Goal: Task Accomplishment & Management: Use online tool/utility

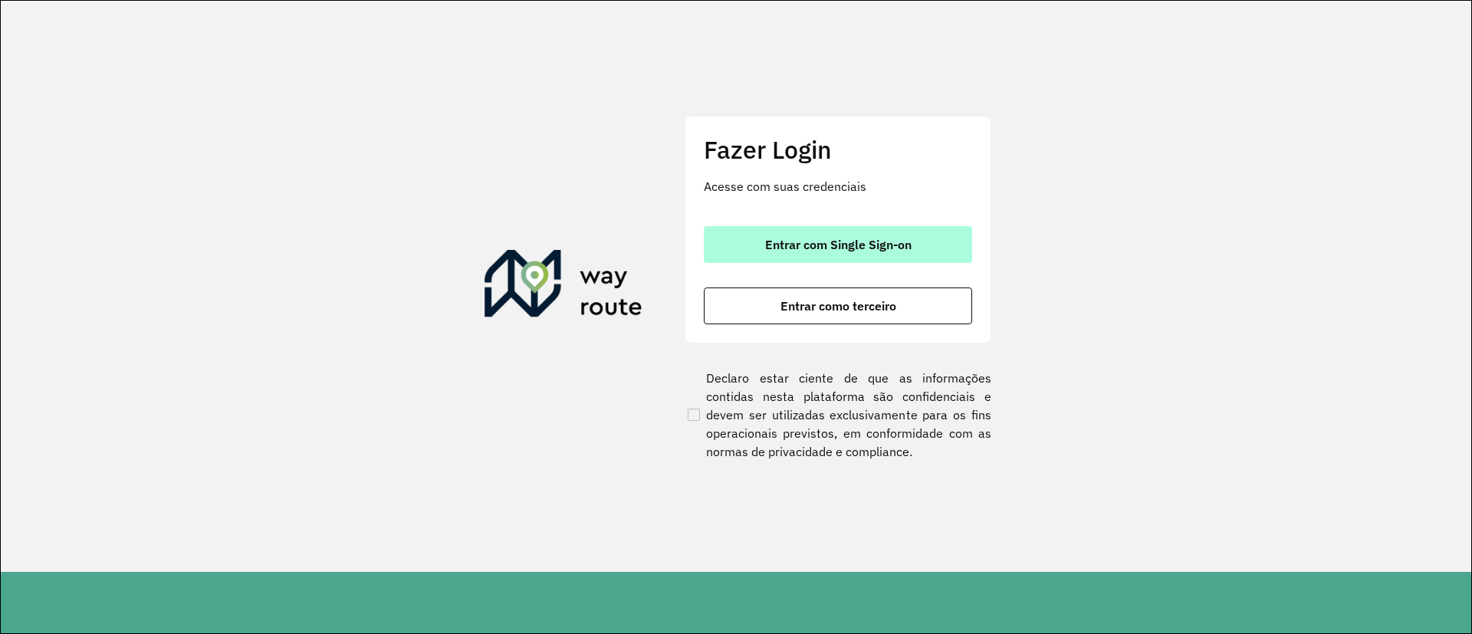
click at [847, 230] on button "Entrar com Single Sign-on" at bounding box center [838, 244] width 268 height 37
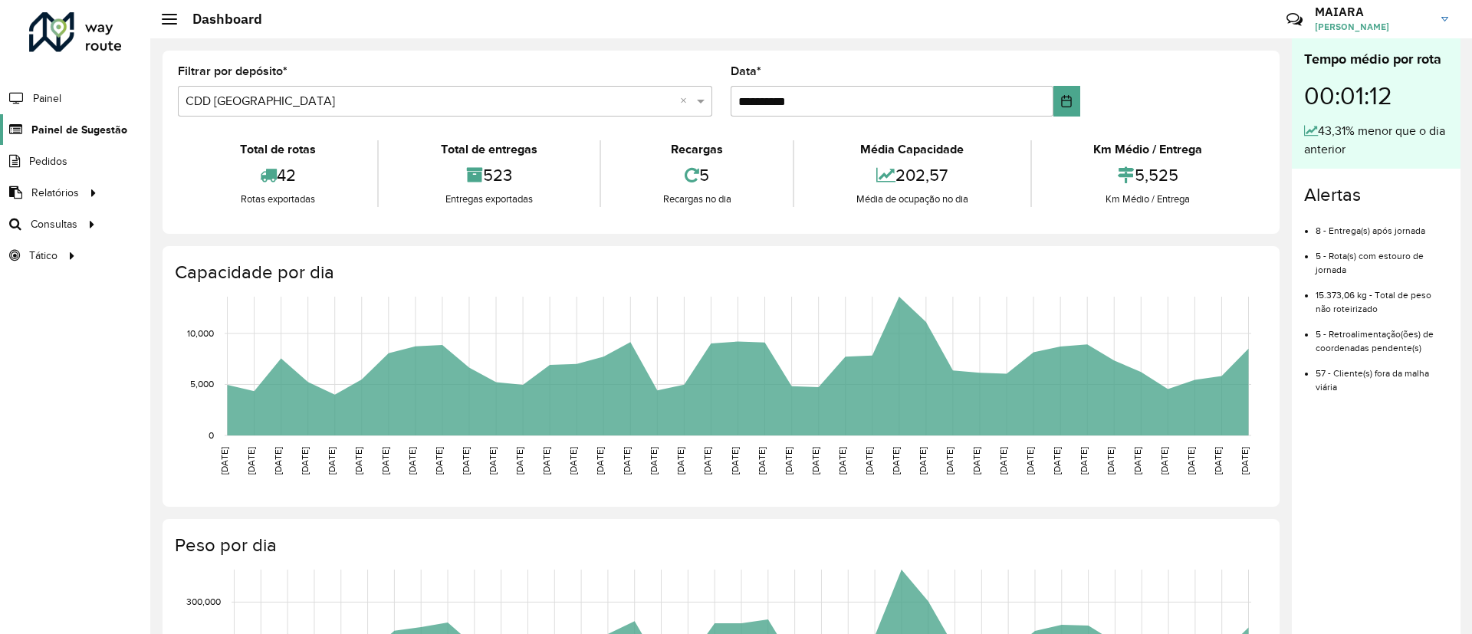
click at [78, 135] on span "Painel de Sugestão" at bounding box center [79, 130] width 96 height 16
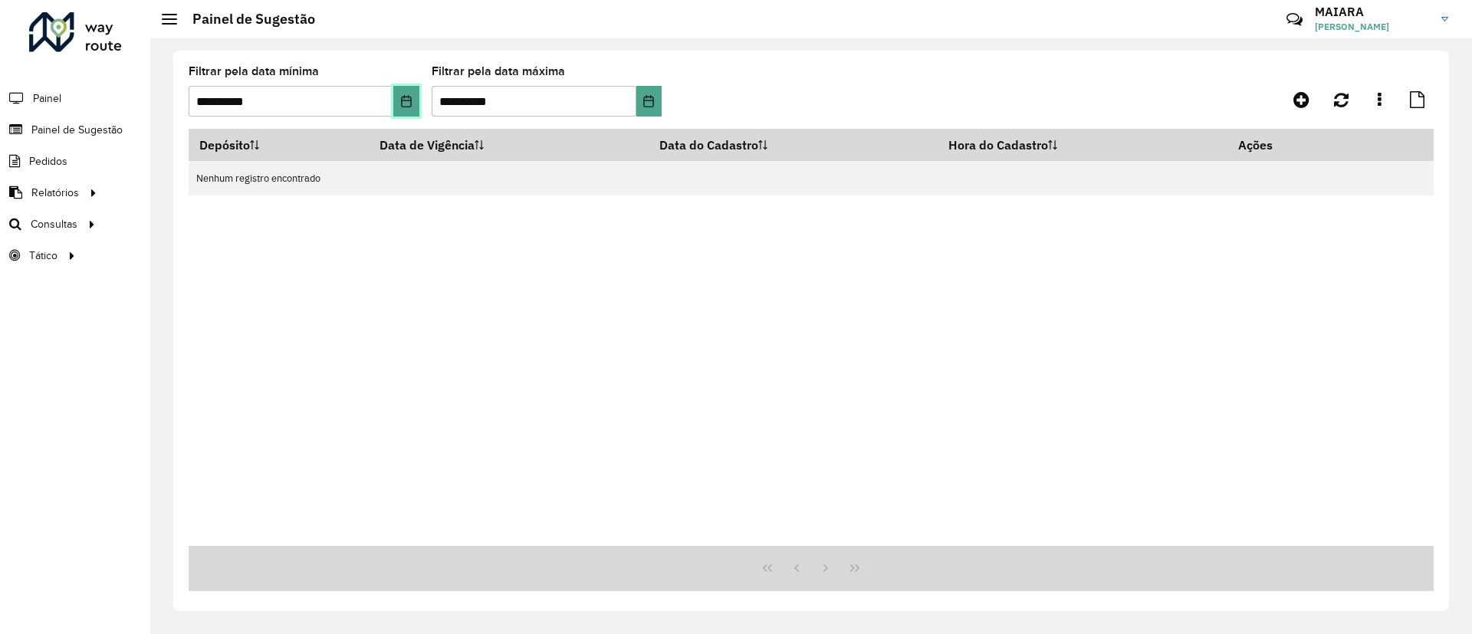
click at [408, 103] on icon "Choose Date" at bounding box center [406, 101] width 12 height 12
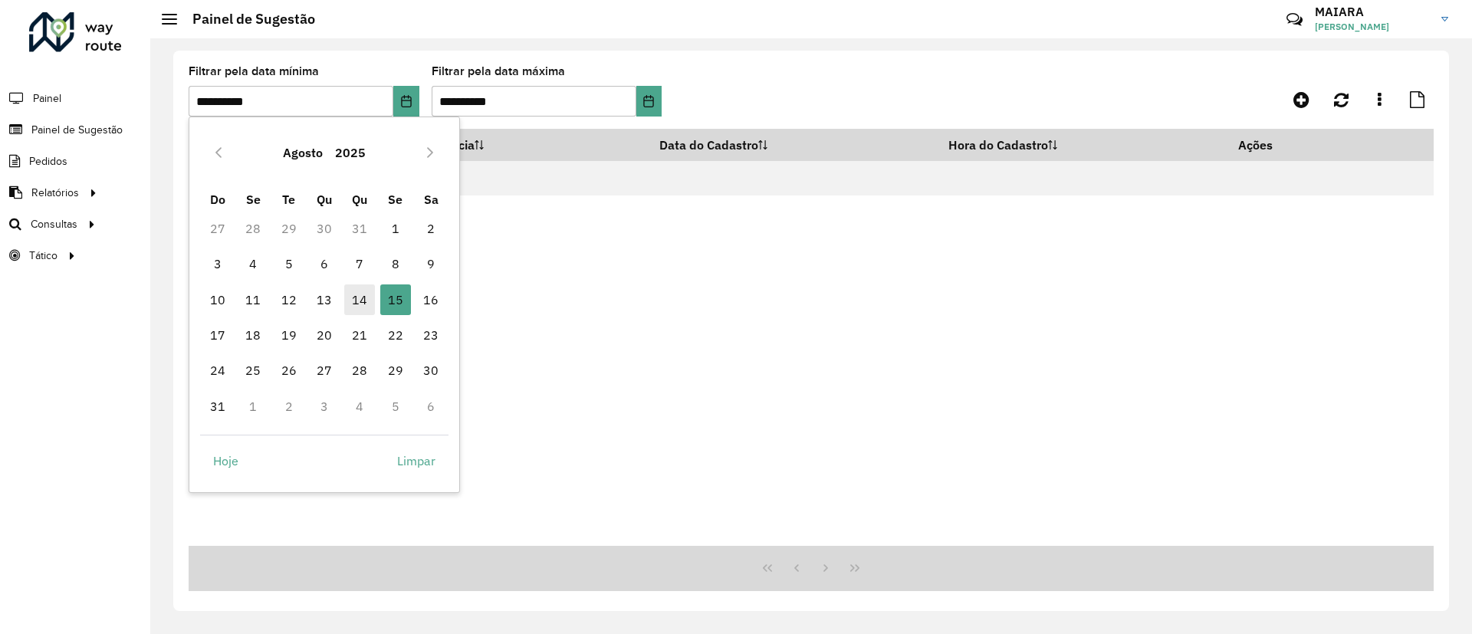
click at [364, 300] on span "14" at bounding box center [359, 299] width 31 height 31
type input "**********"
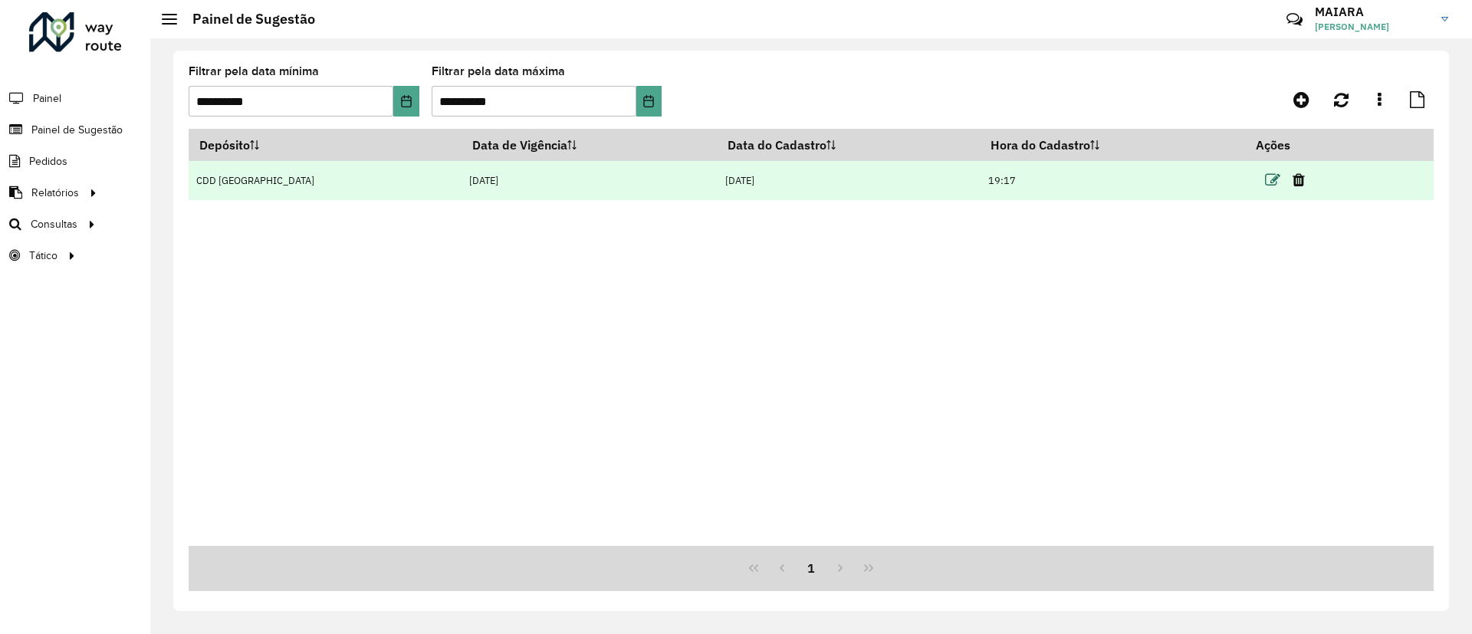
click at [1265, 182] on icon at bounding box center [1272, 179] width 15 height 15
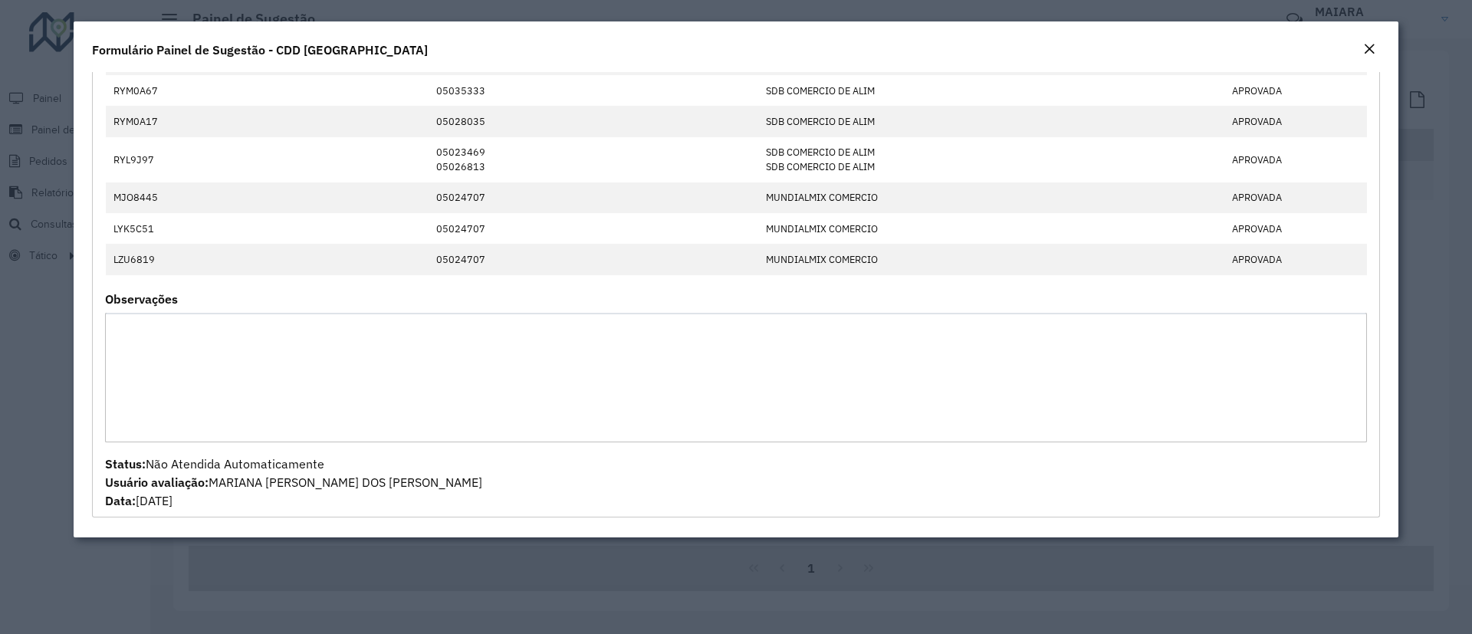
scroll to position [1340, 0]
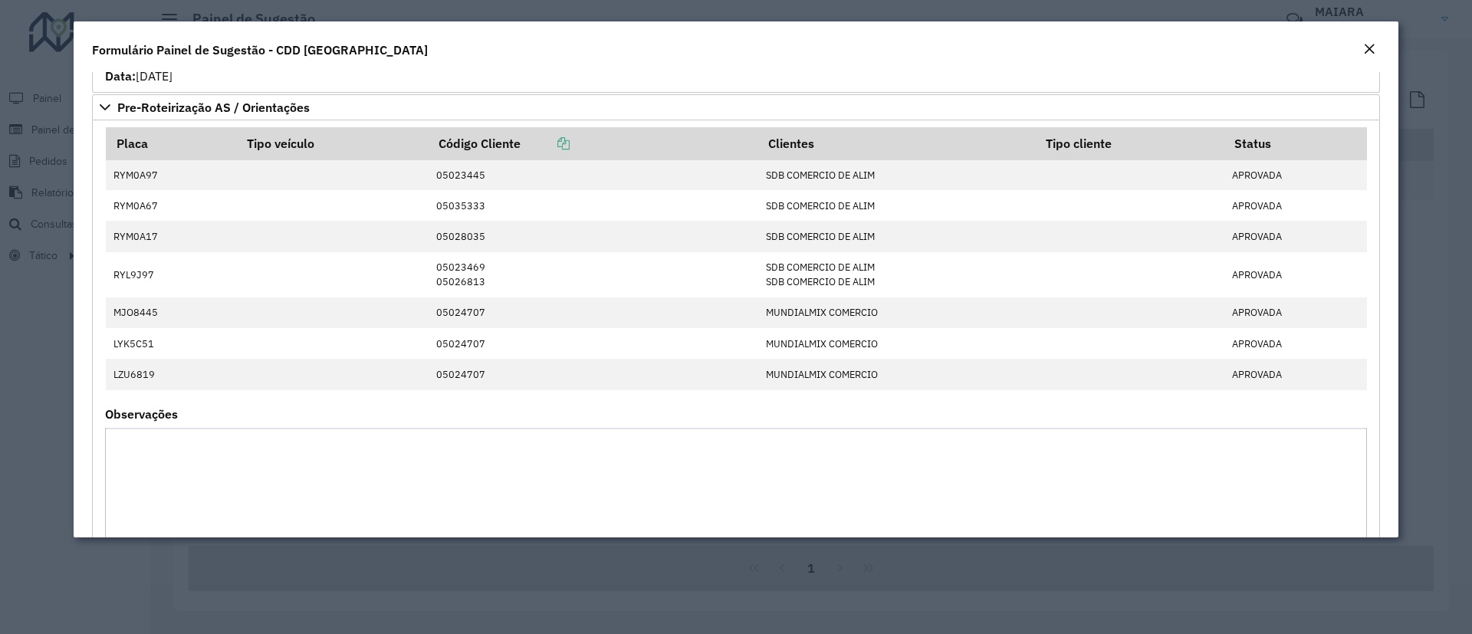
click at [1370, 43] on em "Close" at bounding box center [1369, 49] width 12 height 12
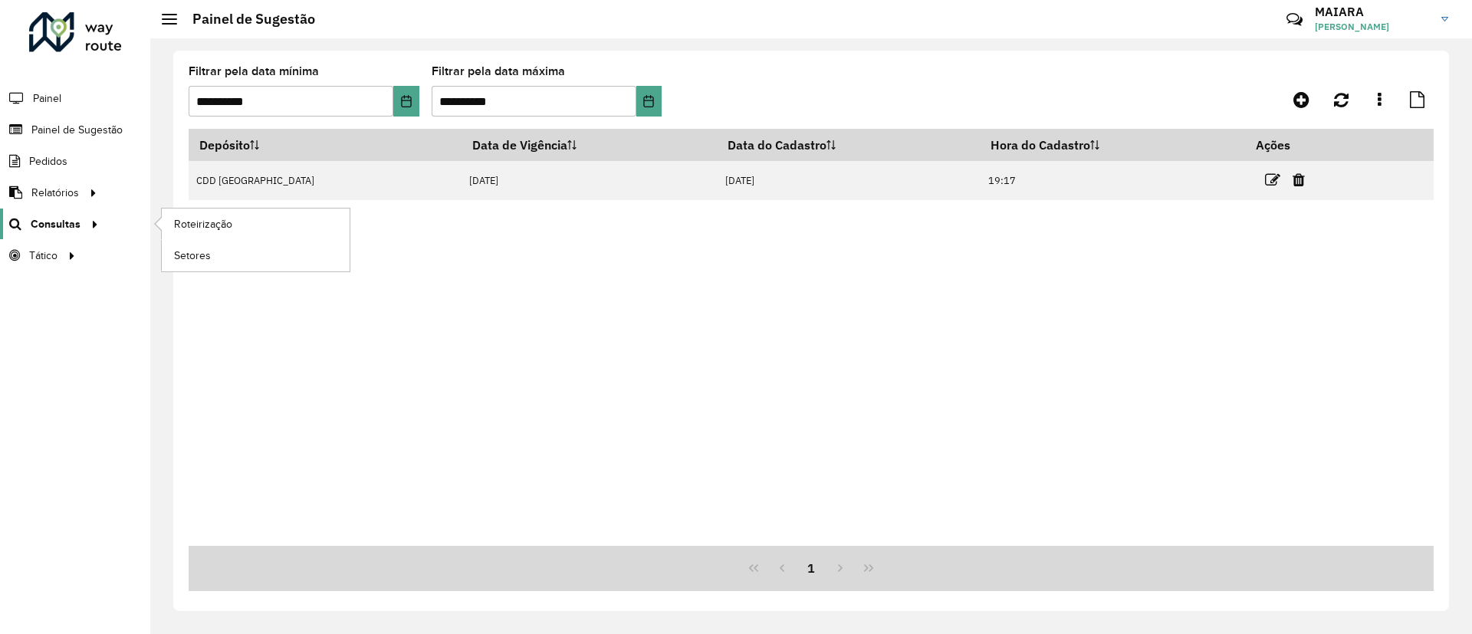
click at [68, 229] on span "Consultas" at bounding box center [56, 224] width 50 height 16
click at [195, 225] on span "Roteirização" at bounding box center [205, 224] width 62 height 16
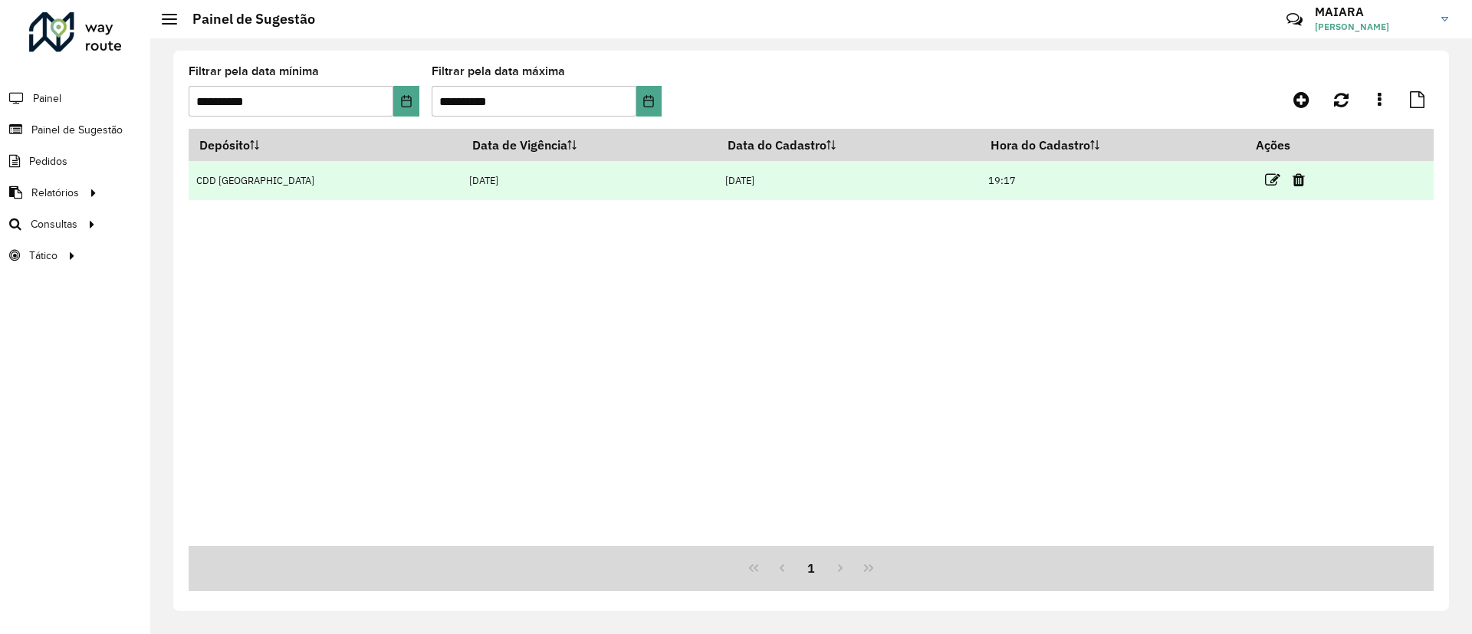
click at [1265, 169] on link at bounding box center [1272, 179] width 15 height 21
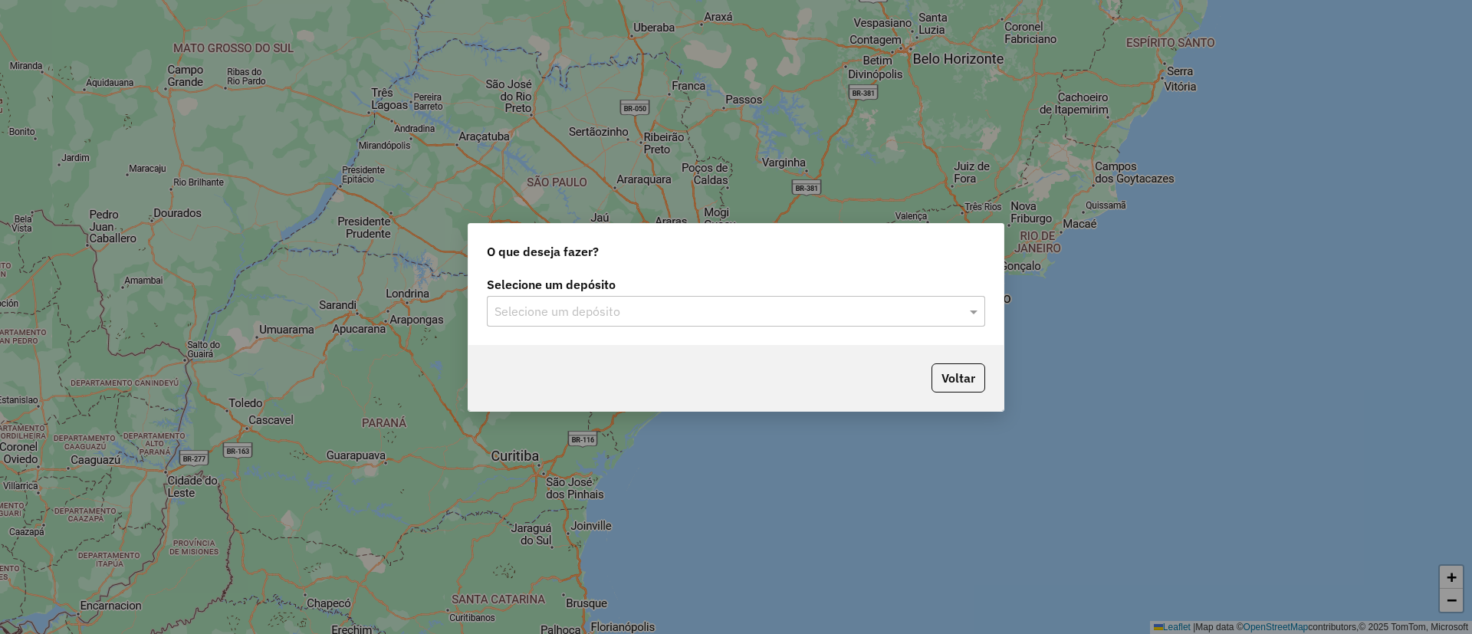
click at [618, 312] on input "text" at bounding box center [720, 312] width 452 height 18
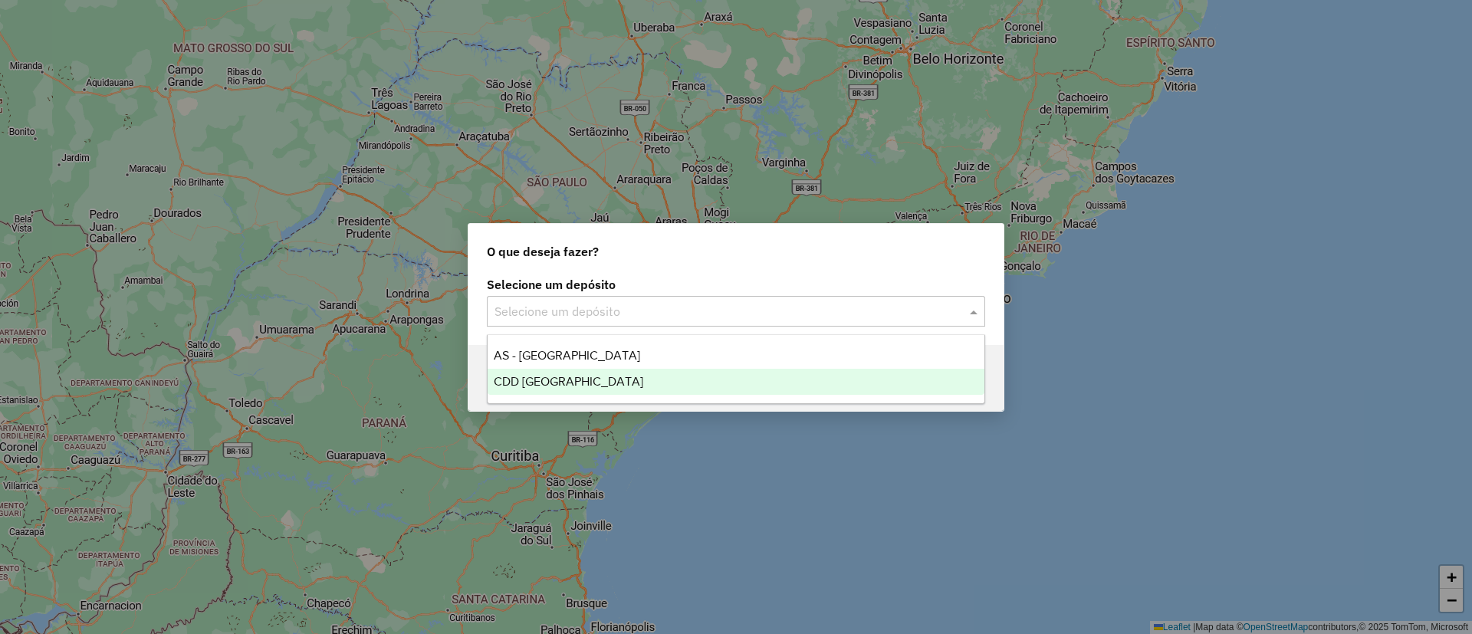
click at [587, 394] on ng-dropdown-panel "AS - Florianópolis CDD Florianópolis" at bounding box center [736, 369] width 498 height 70
click at [587, 387] on span "CDD [GEOGRAPHIC_DATA]" at bounding box center [568, 381] width 149 height 13
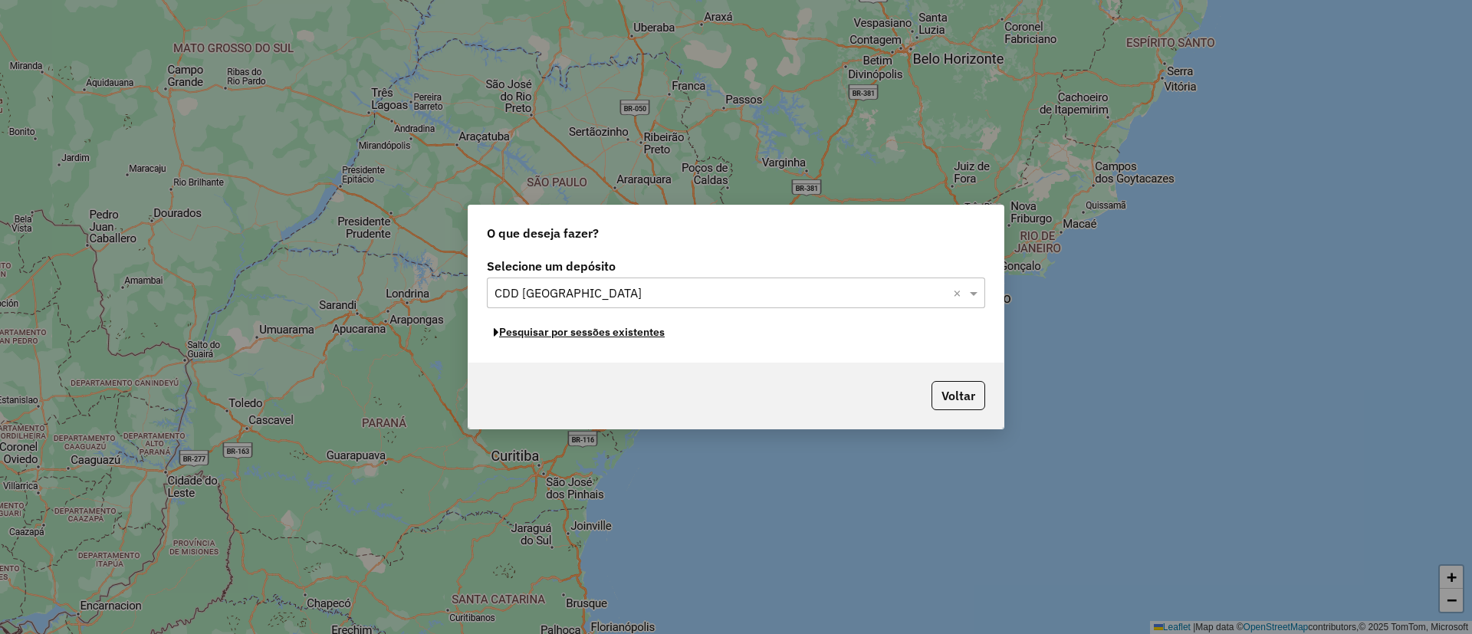
click at [646, 330] on button "Pesquisar por sessões existentes" at bounding box center [579, 332] width 185 height 24
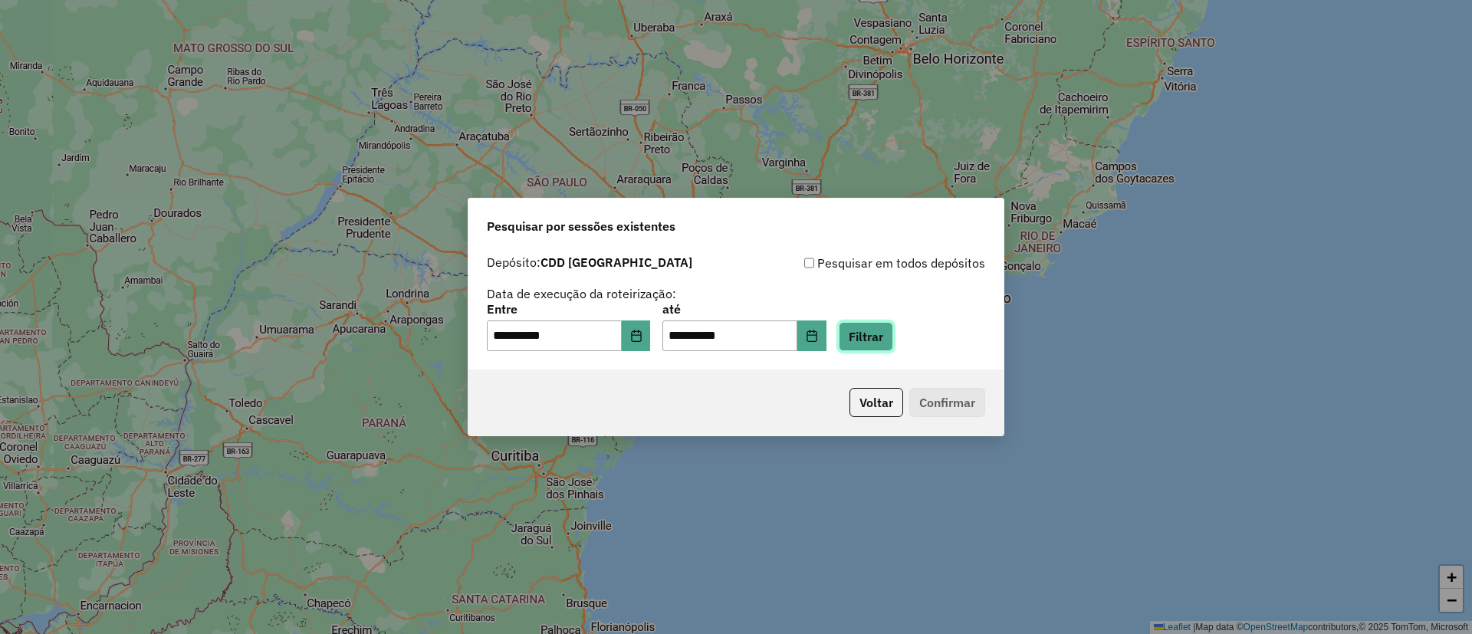
click at [893, 348] on button "Filtrar" at bounding box center [865, 336] width 54 height 29
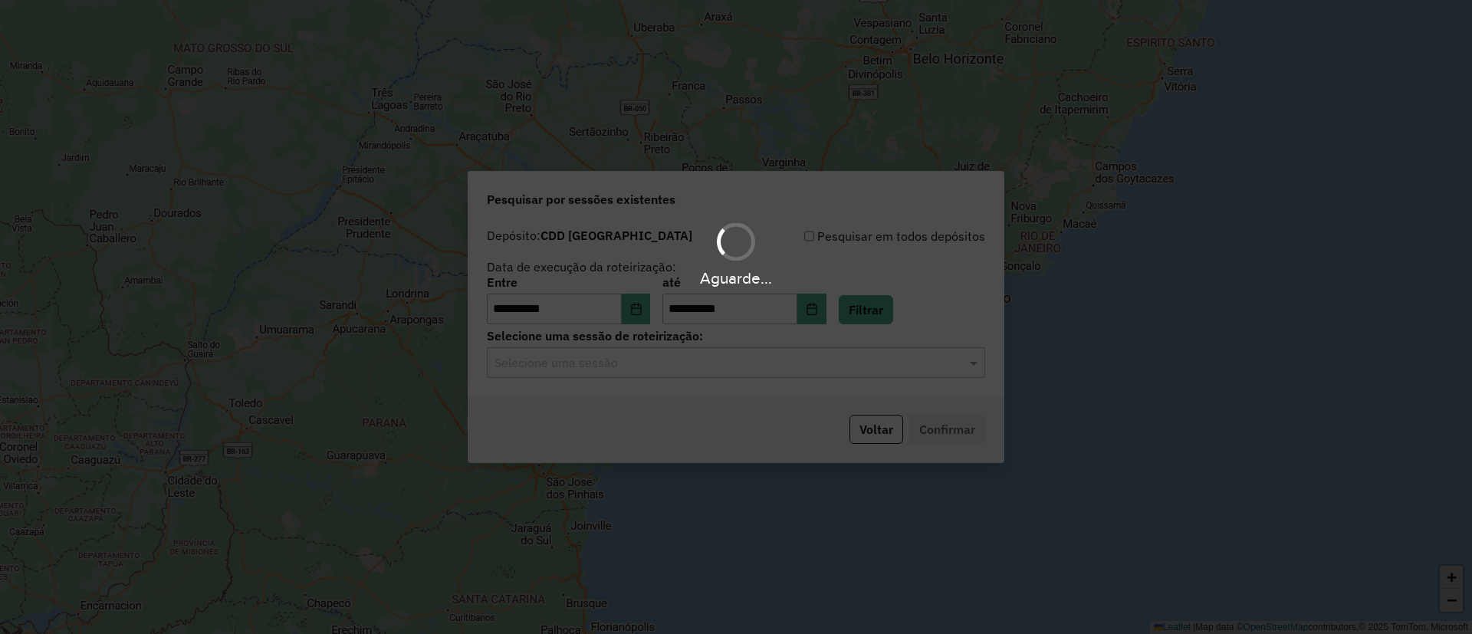
click at [734, 364] on input "text" at bounding box center [720, 363] width 452 height 18
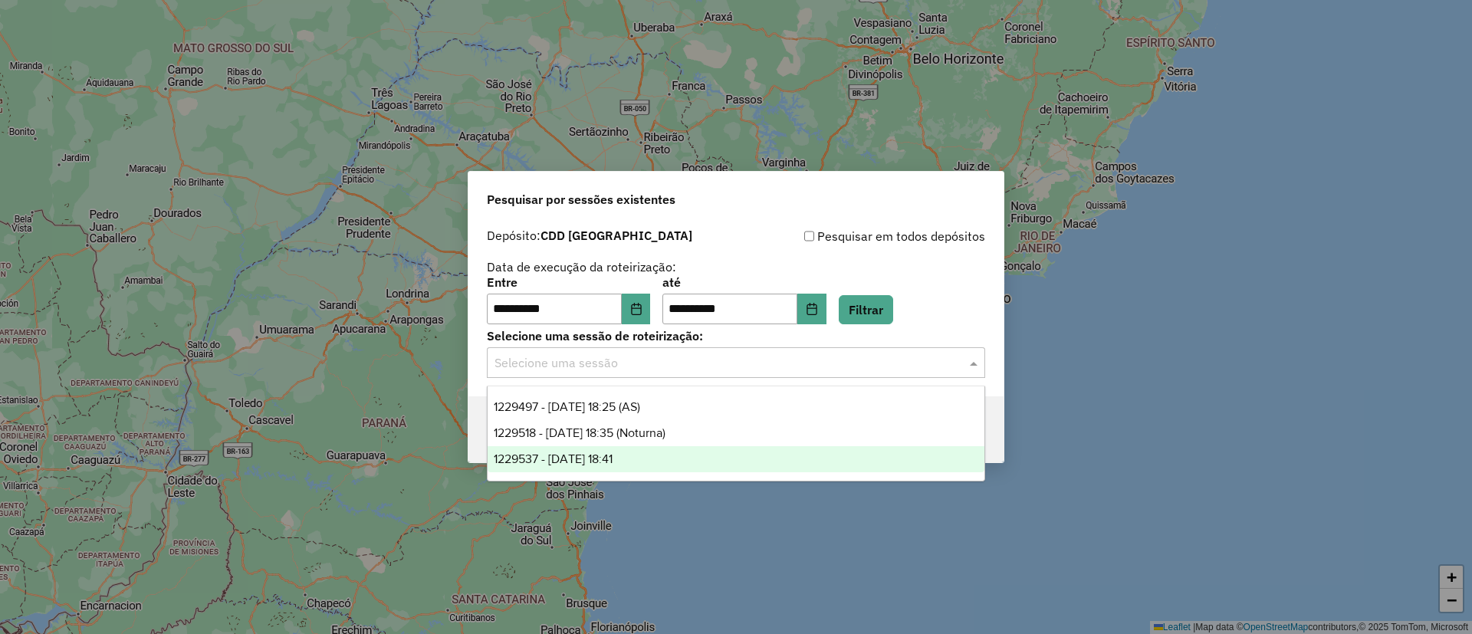
click at [668, 451] on div "1229537 - 14/08/2025 18:41" at bounding box center [735, 459] width 497 height 26
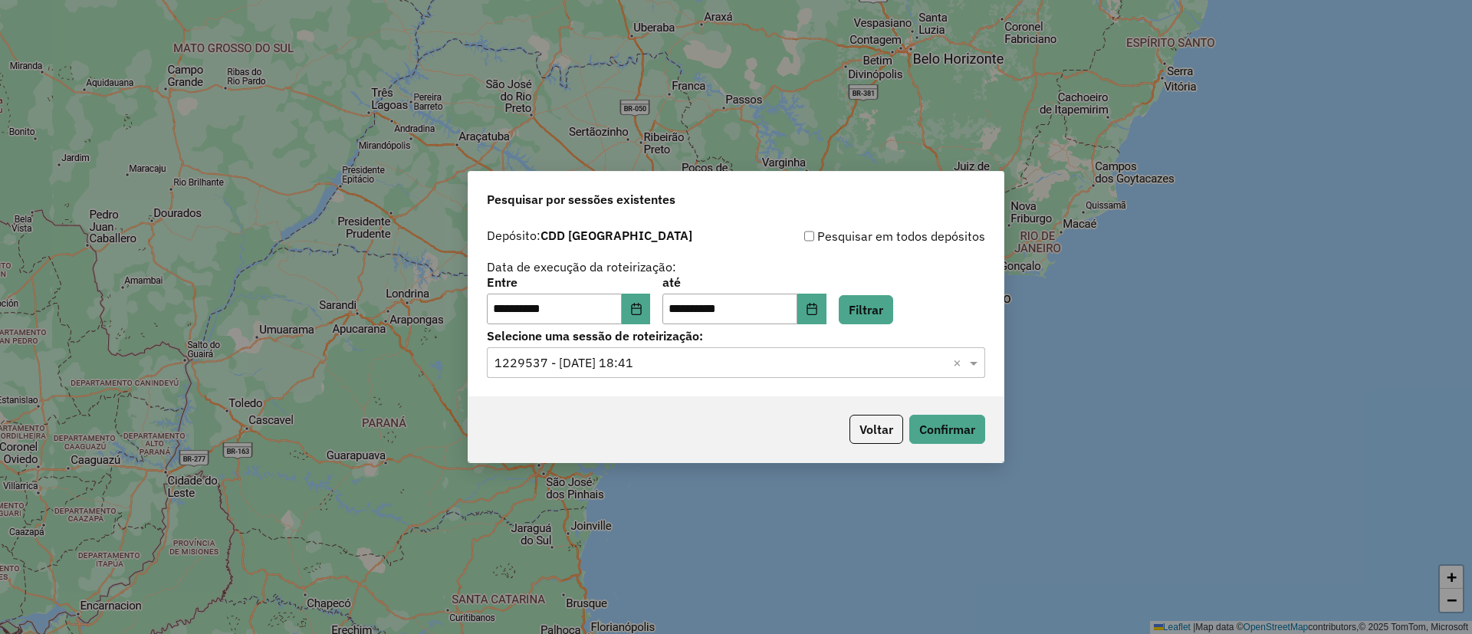
click at [850, 364] on input "text" at bounding box center [720, 363] width 452 height 18
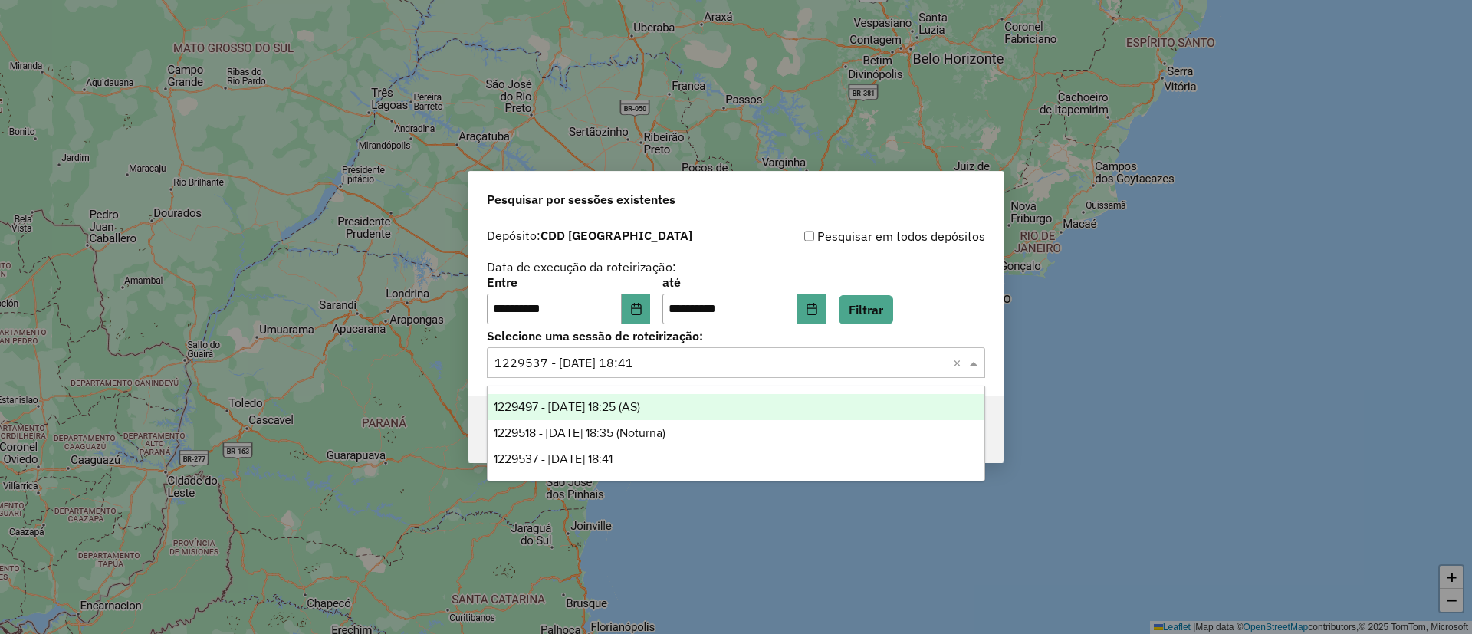
click at [640, 400] on span "1229497 - 14/08/2025 18:25 (AS)" at bounding box center [567, 406] width 146 height 13
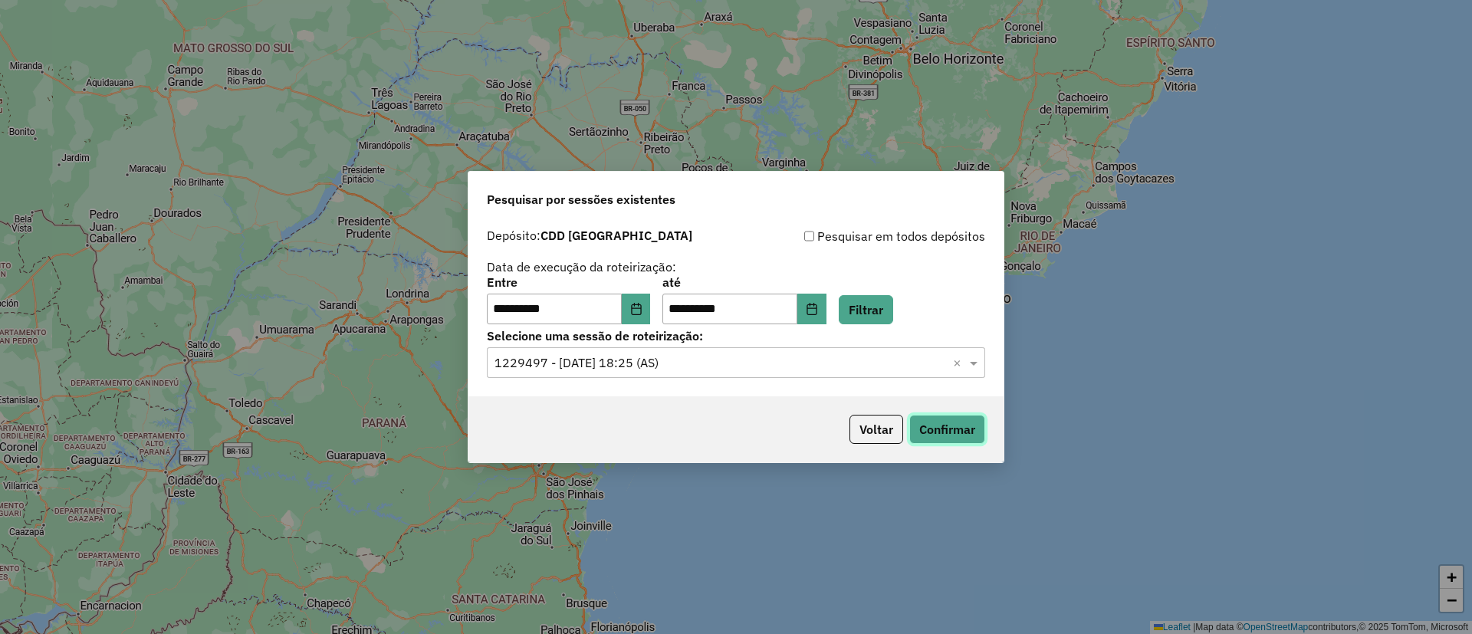
click at [944, 429] on button "Confirmar" at bounding box center [947, 429] width 76 height 29
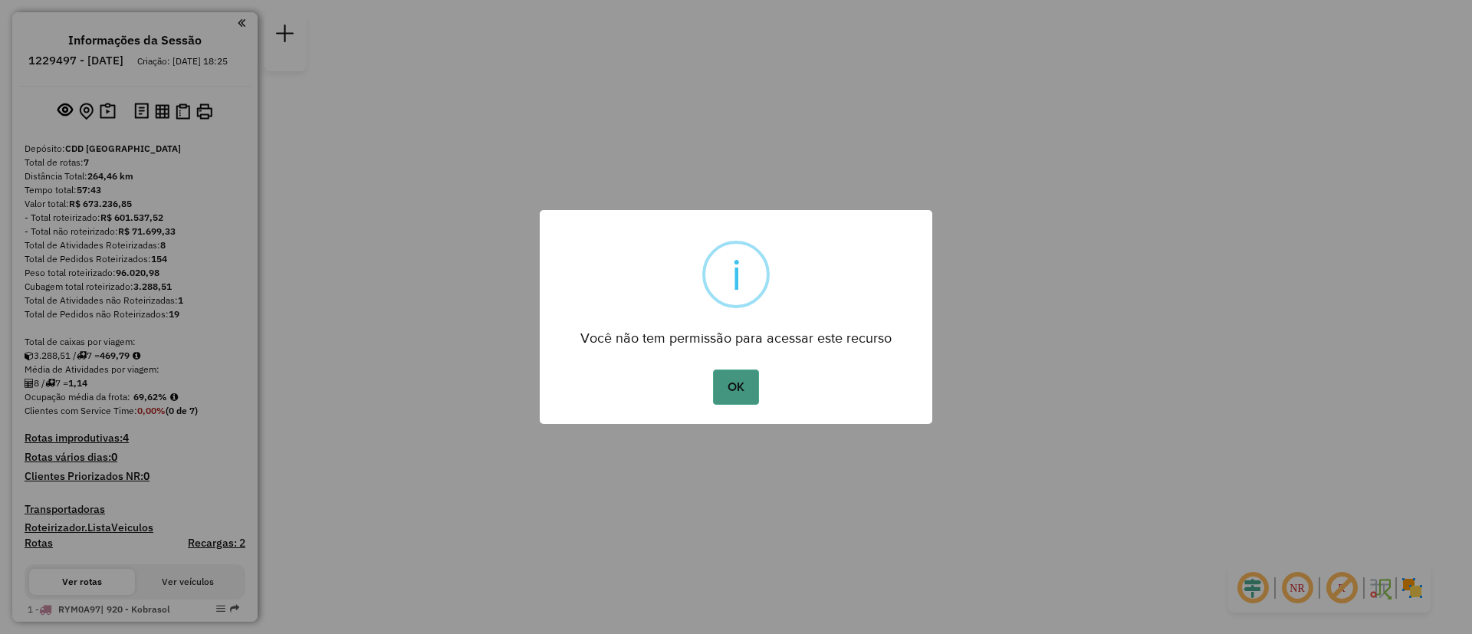
click at [731, 388] on button "OK" at bounding box center [735, 386] width 45 height 35
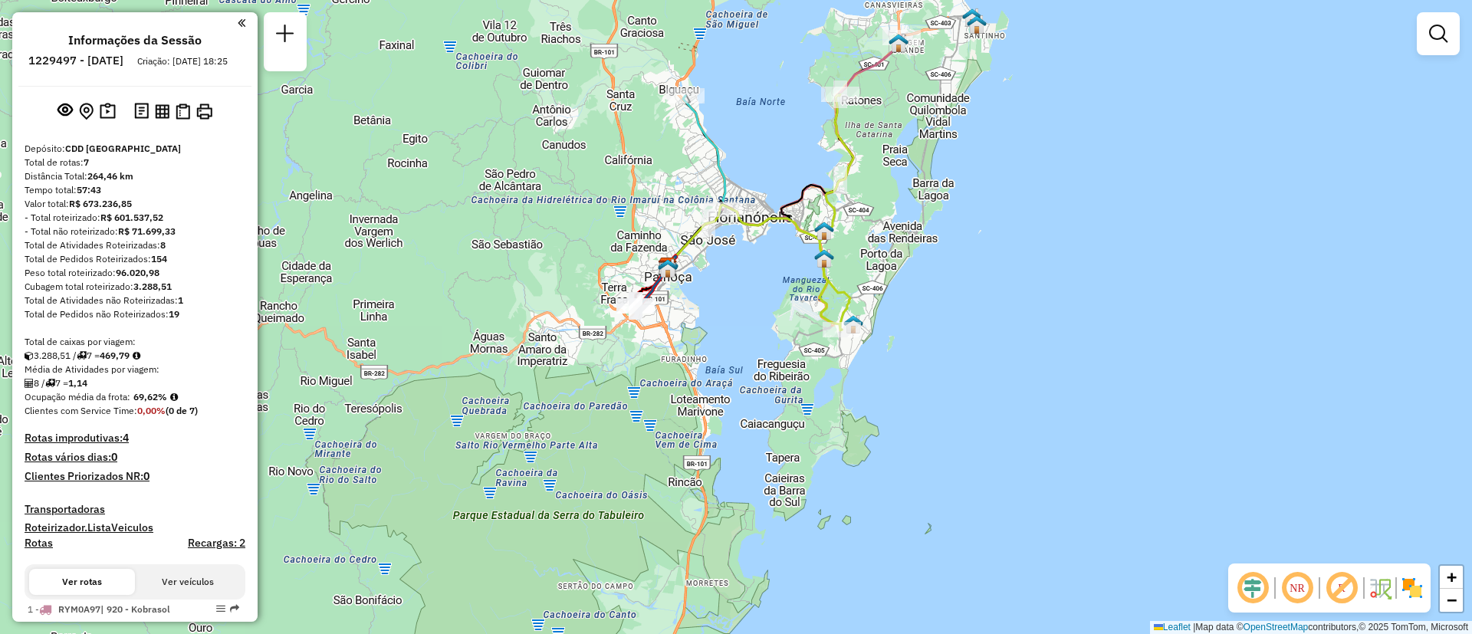
drag, startPoint x: 764, startPoint y: 340, endPoint x: 755, endPoint y: 504, distance: 165.0
click at [755, 504] on div "Janela de atendimento Grade de atendimento Capacidade Transportadoras Veículos …" at bounding box center [736, 317] width 1472 height 634
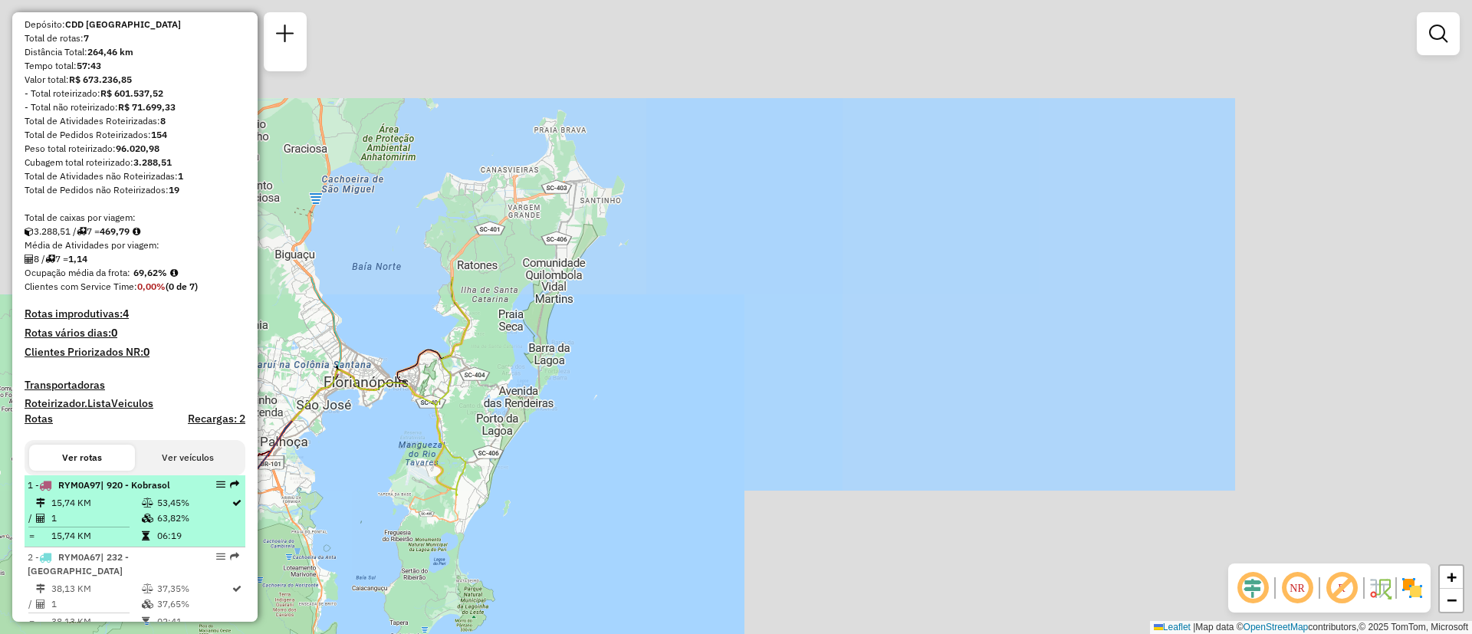
scroll to position [230, 0]
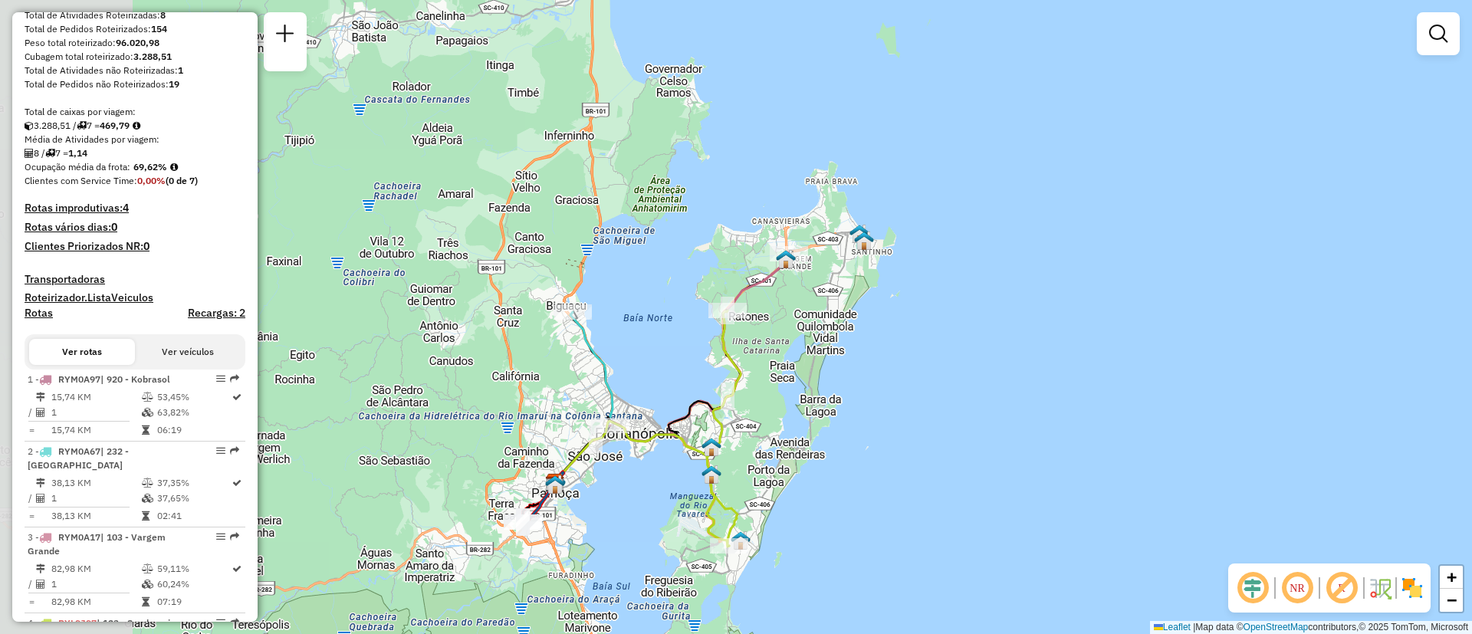
drag, startPoint x: 379, startPoint y: 512, endPoint x: 651, endPoint y: 563, distance: 276.1
click at [651, 563] on div "Janela de atendimento Grade de atendimento Capacidade Transportadoras Veículos …" at bounding box center [736, 317] width 1472 height 634
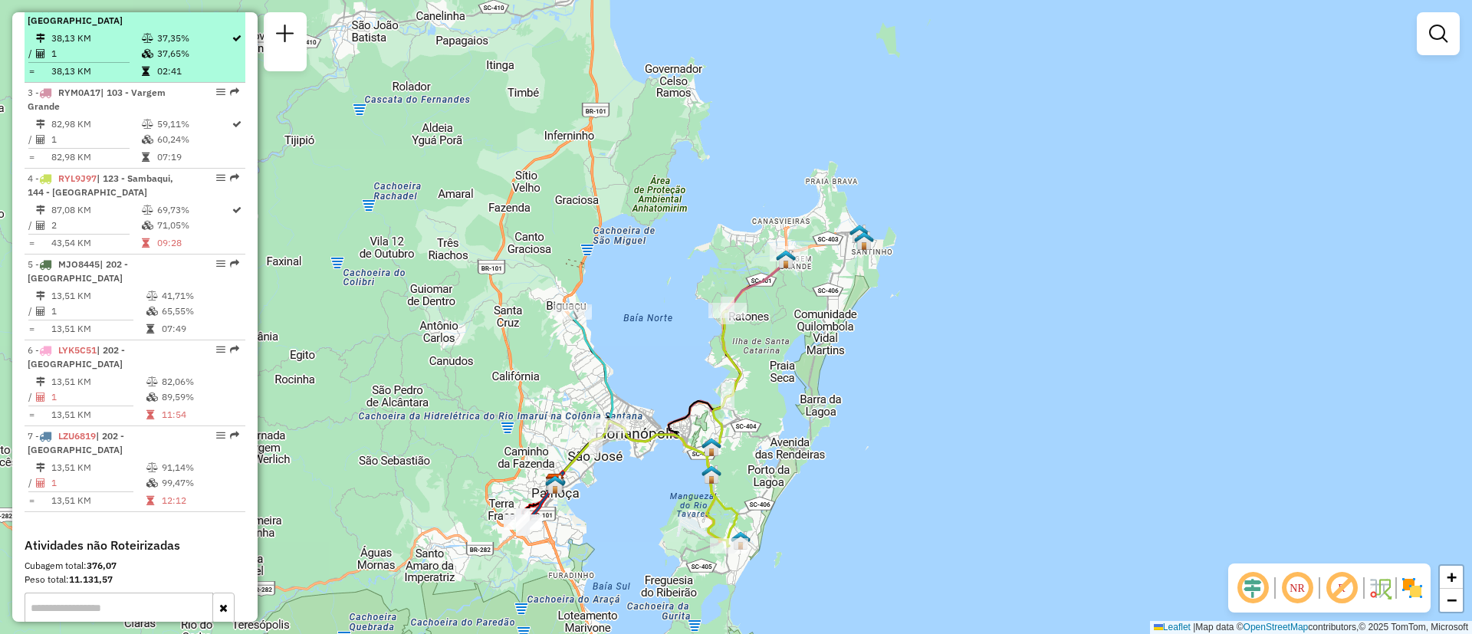
scroll to position [690, 0]
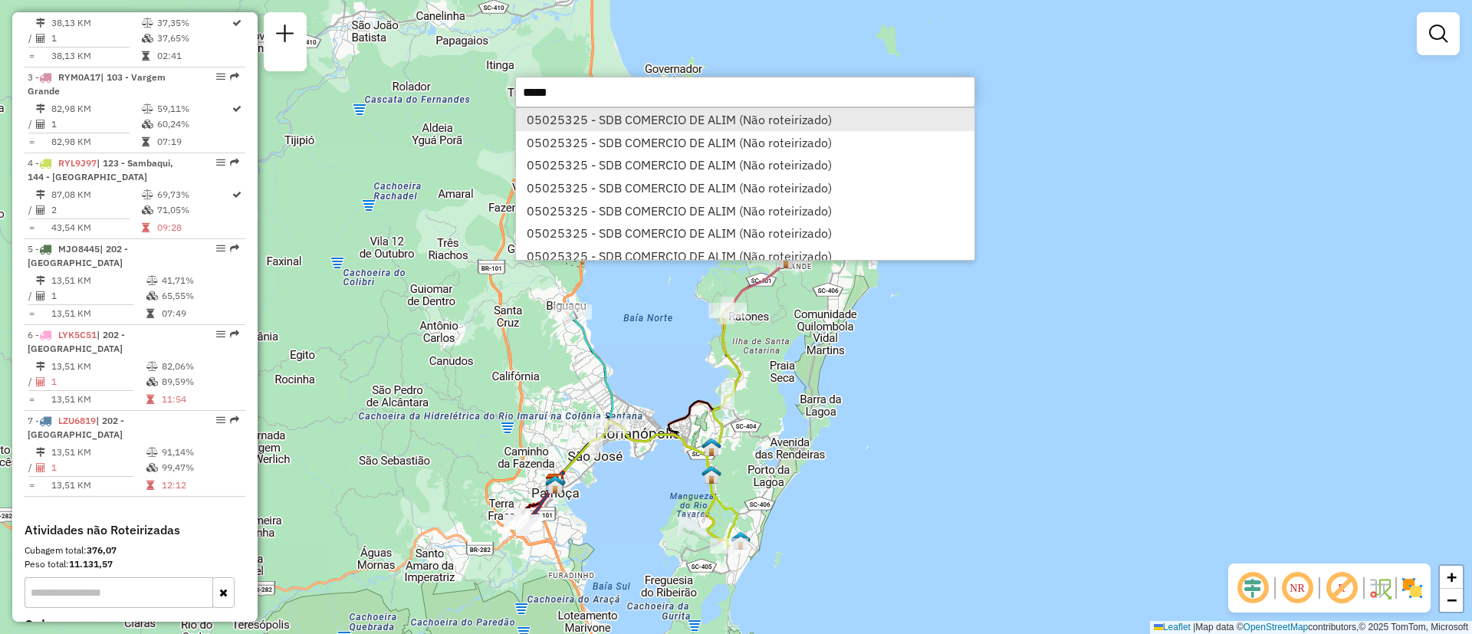
type input "*****"
click at [818, 121] on li "05025325 - SDB COMERCIO DE ALIM (Não roteirizado)" at bounding box center [745, 119] width 458 height 23
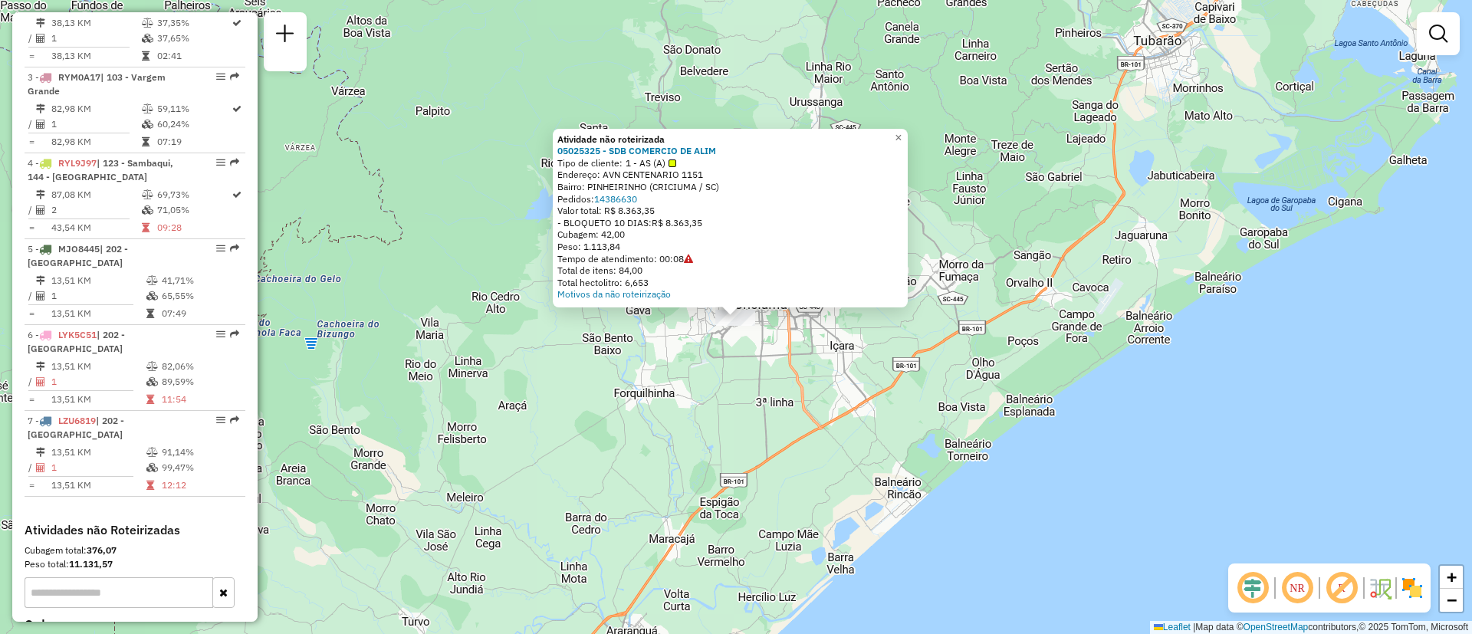
click at [907, 378] on div "Atividade não roteirizada 05025325 - SDB COMERCIO DE ALIM Tipo de cliente: 1 - …" at bounding box center [736, 317] width 1472 height 634
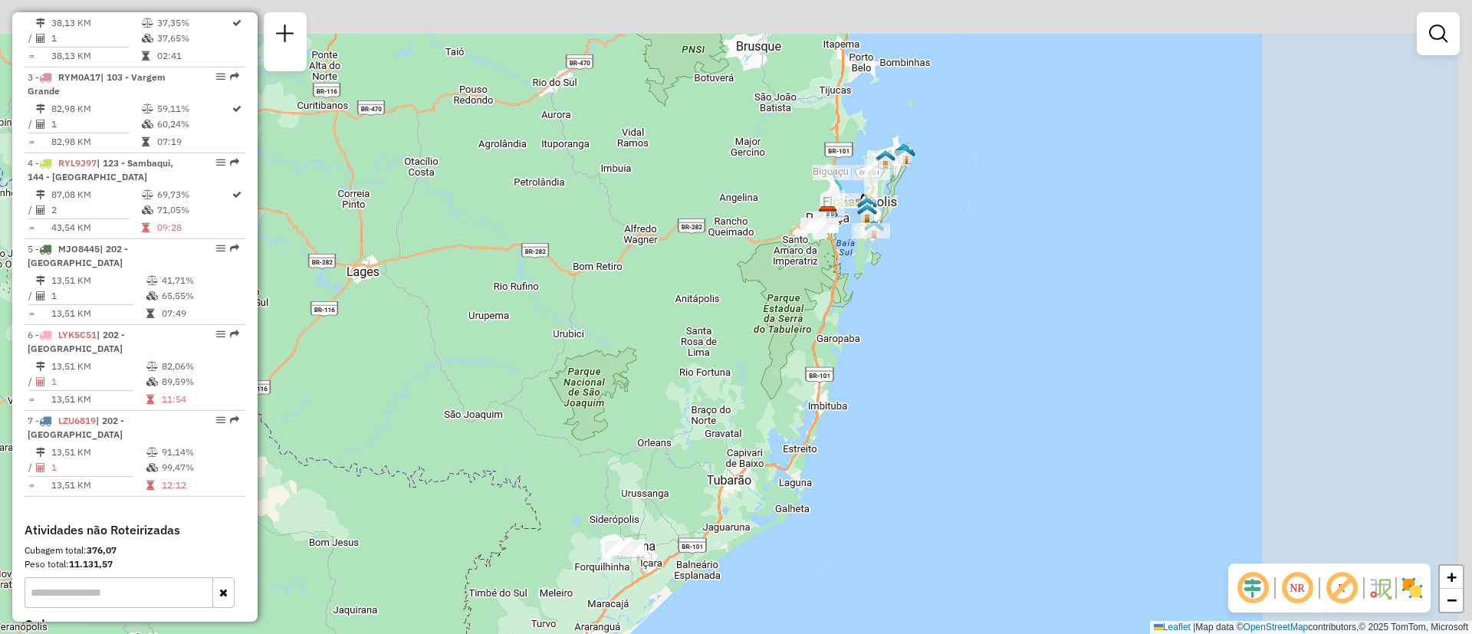
drag, startPoint x: 976, startPoint y: 271, endPoint x: 740, endPoint y: 448, distance: 295.1
click at [740, 448] on div "Janela de atendimento Grade de atendimento Capacidade Transportadoras Veículos …" at bounding box center [736, 317] width 1472 height 634
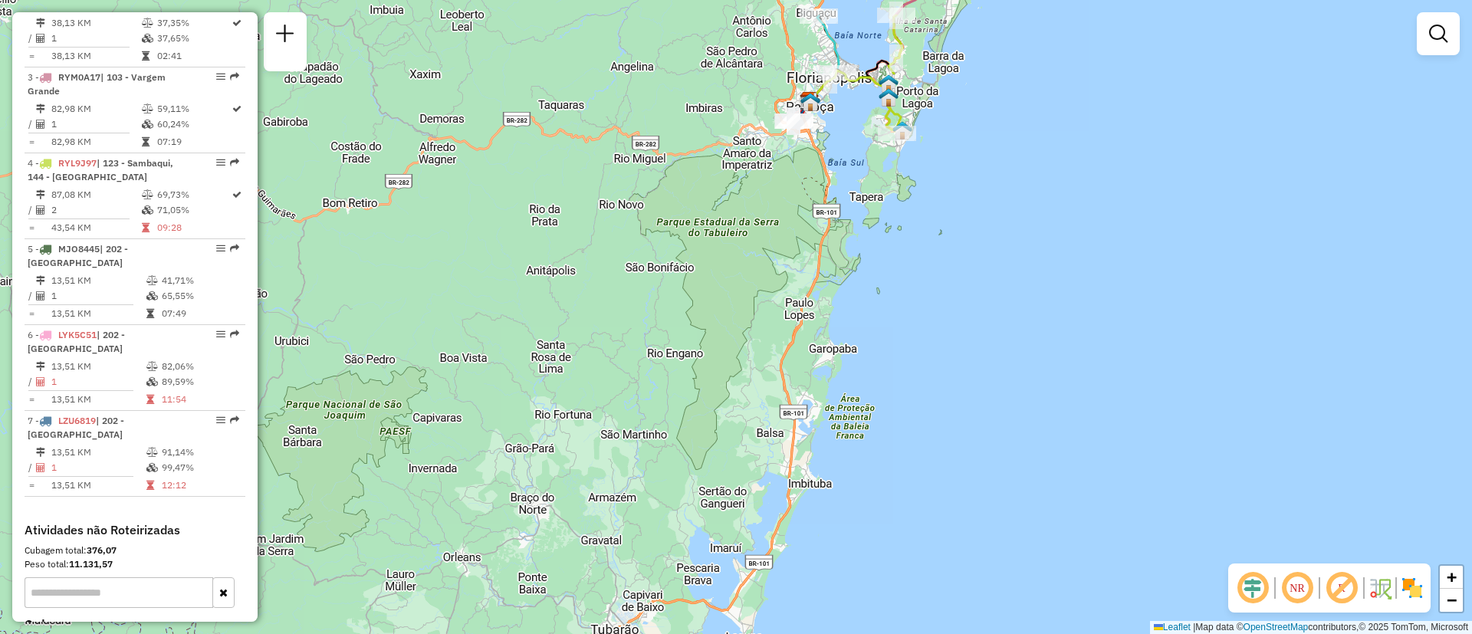
drag, startPoint x: 853, startPoint y: 289, endPoint x: 684, endPoint y: 471, distance: 248.4
click at [684, 496] on div "Janela de atendimento Grade de atendimento Capacidade Transportadoras Veículos …" at bounding box center [736, 317] width 1472 height 634
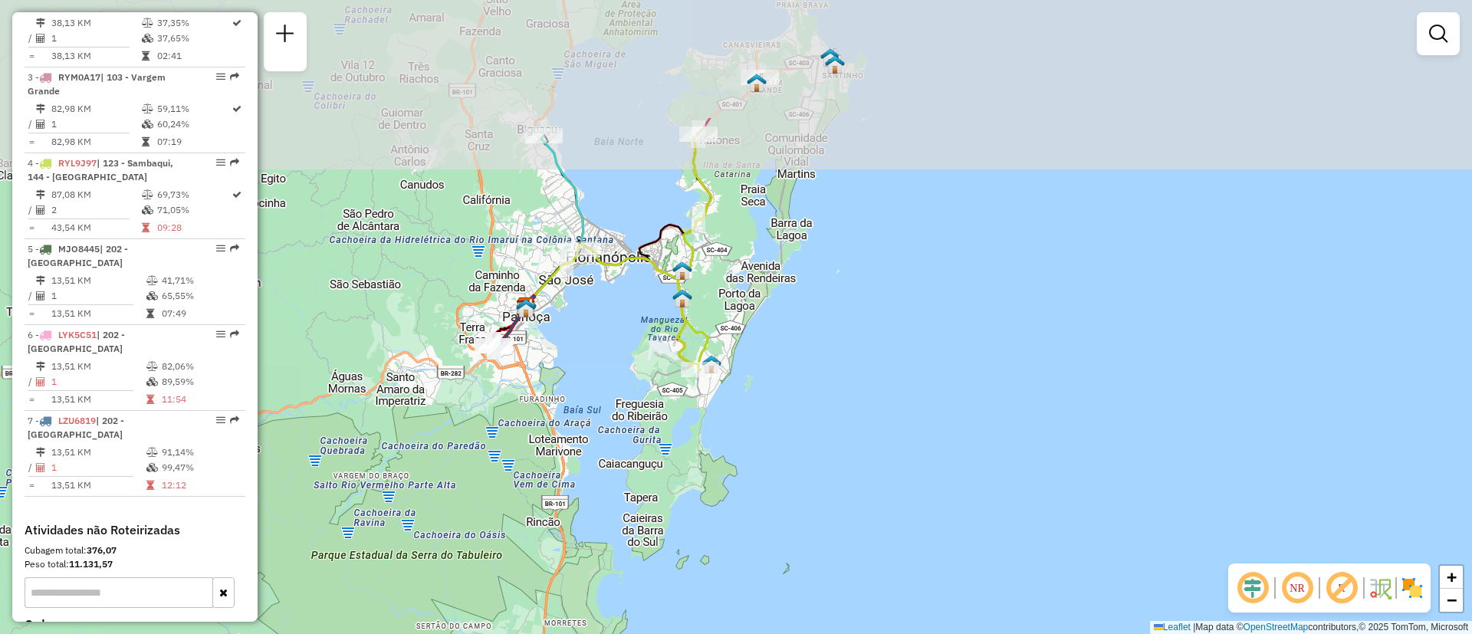
drag, startPoint x: 708, startPoint y: 356, endPoint x: 609, endPoint y: 561, distance: 227.6
click at [610, 571] on div "Janela de atendimento Grade de atendimento Capacidade Transportadoras Veículos …" at bounding box center [736, 317] width 1472 height 634
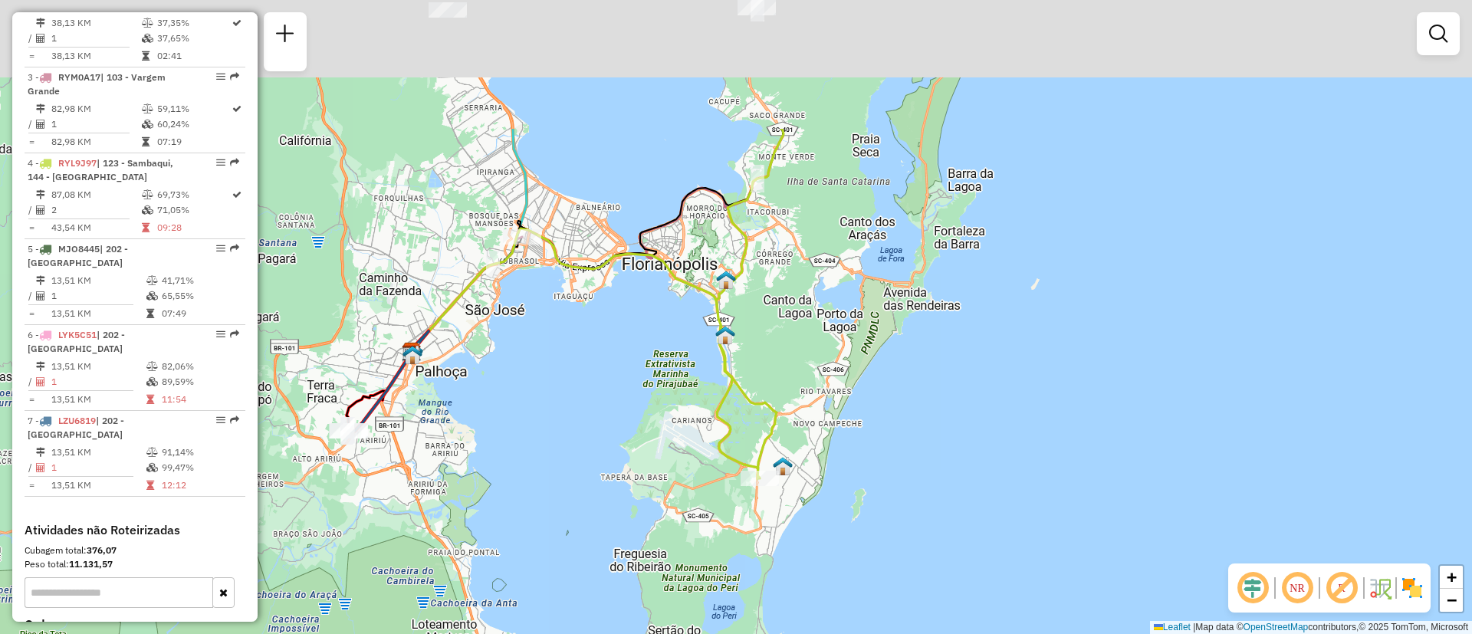
drag, startPoint x: 656, startPoint y: 367, endPoint x: 651, endPoint y: 590, distance: 223.1
click at [651, 590] on div "Janela de atendimento Grade de atendimento Capacidade Transportadoras Veículos …" at bounding box center [736, 317] width 1472 height 634
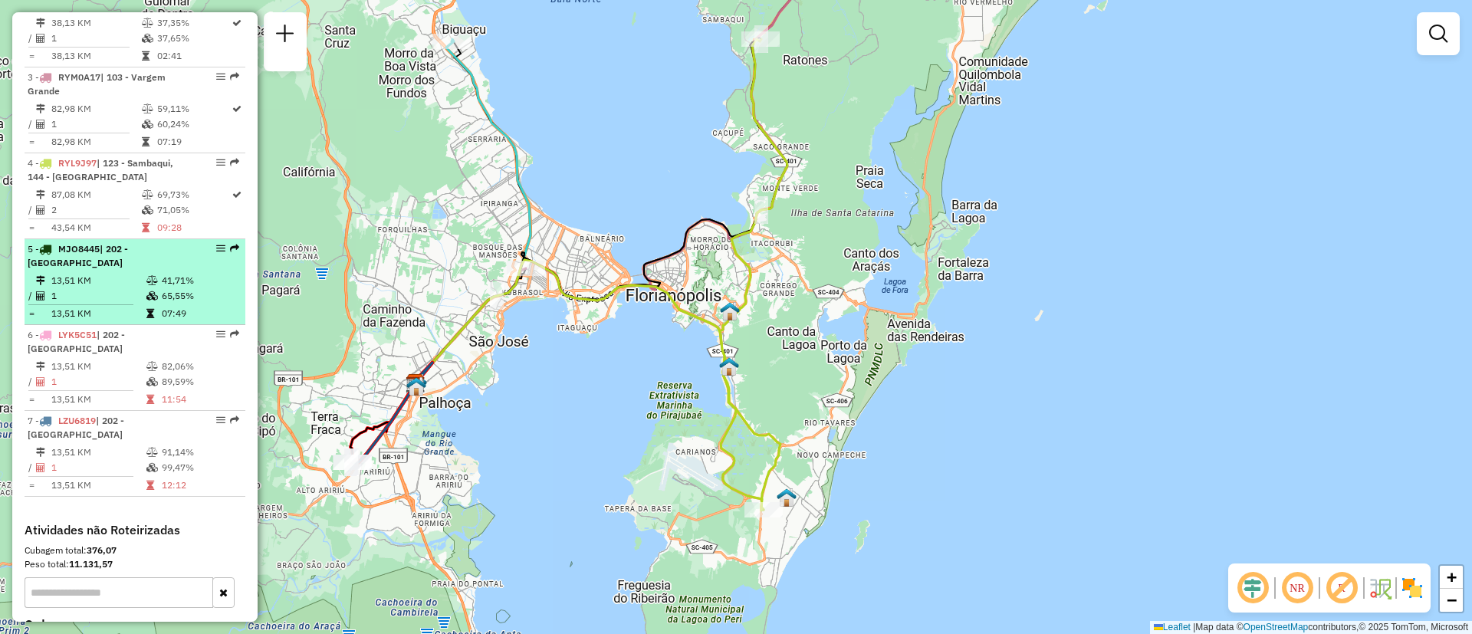
click at [94, 267] on div "5 - MJO8445 | 202 - [GEOGRAPHIC_DATA]" at bounding box center [109, 256] width 162 height 28
select select "**********"
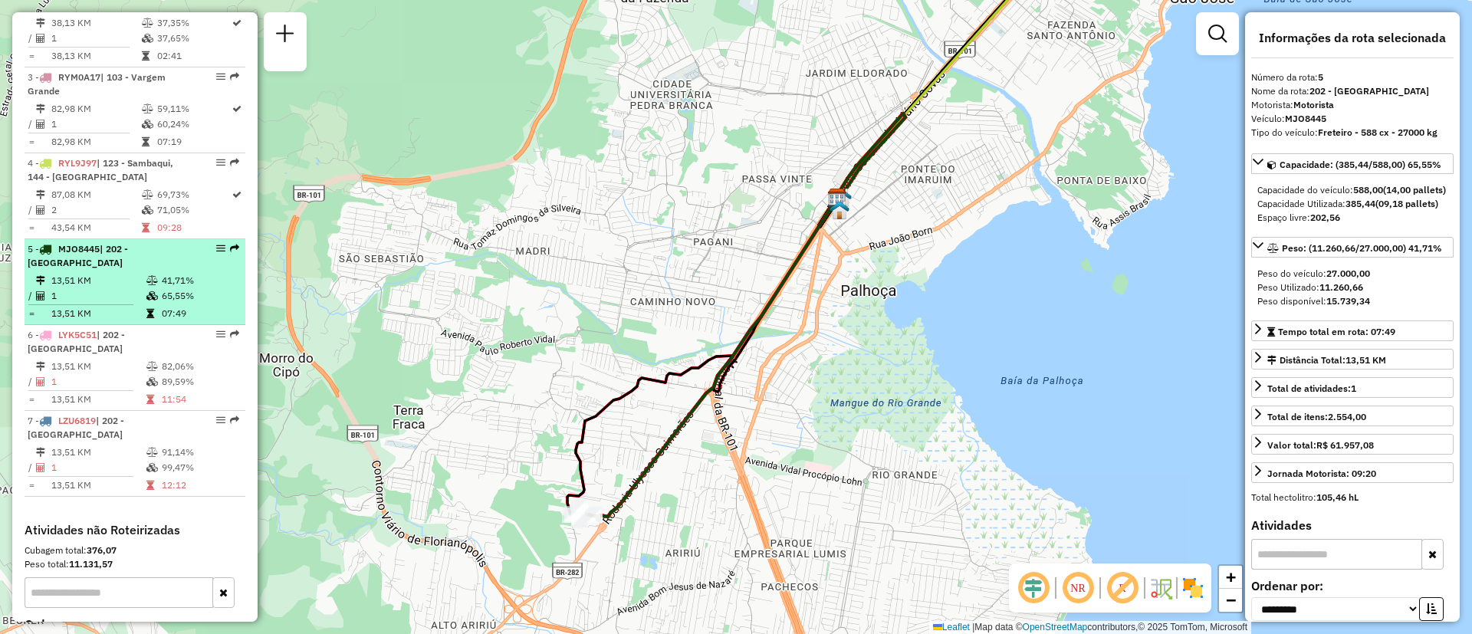
click at [100, 267] on div "5 - MJO8445 | 202 - [GEOGRAPHIC_DATA]" at bounding box center [109, 256] width 162 height 28
click at [219, 244] on em at bounding box center [220, 248] width 9 height 9
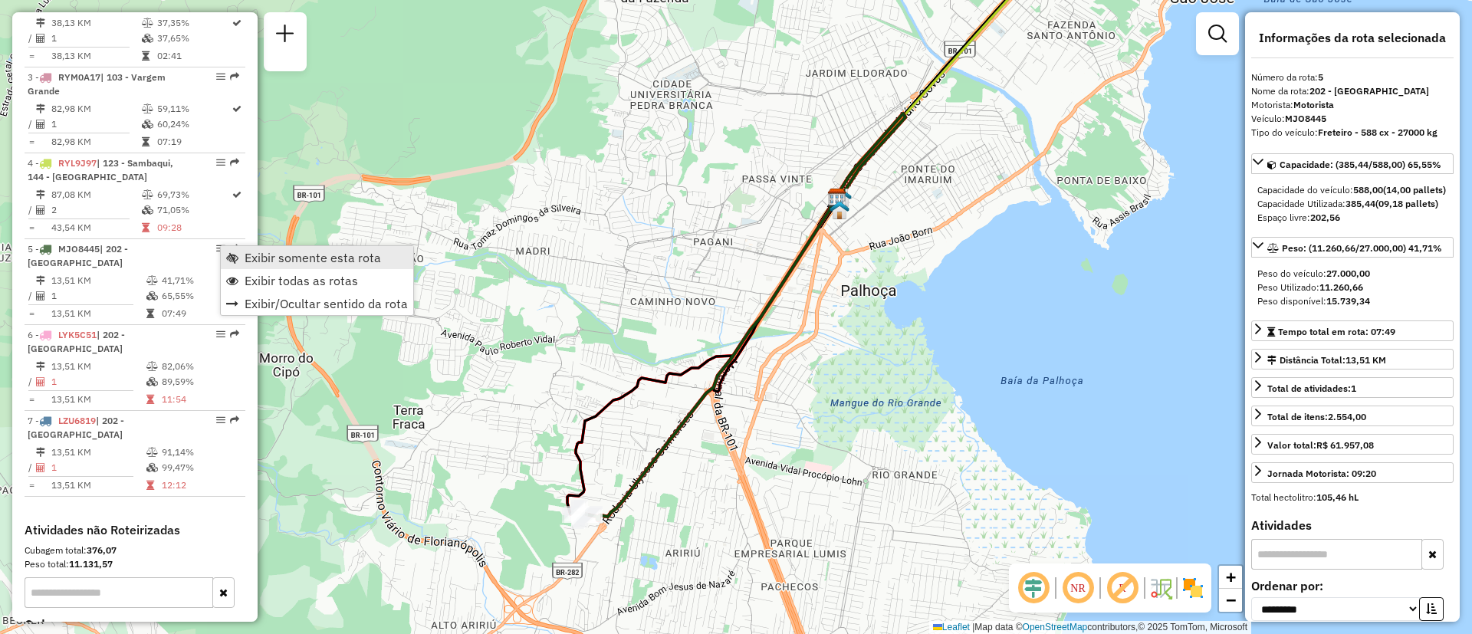
click at [250, 255] on span "Exibir somente esta rota" at bounding box center [312, 257] width 136 height 12
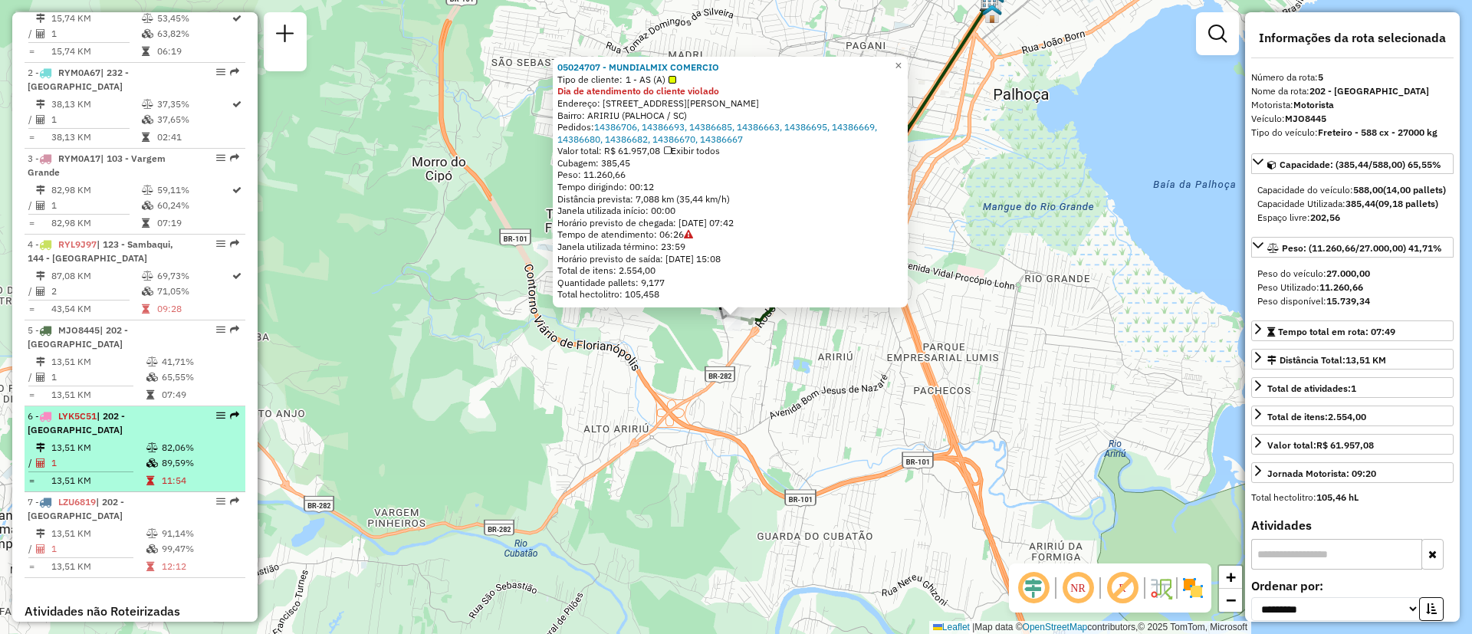
scroll to position [487, 0]
